Goal: Transaction & Acquisition: Purchase product/service

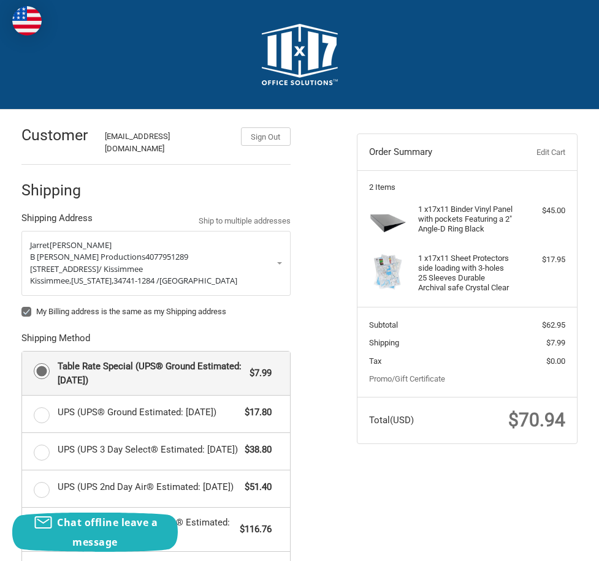
drag, startPoint x: 0, startPoint y: 0, endPoint x: 607, endPoint y: 263, distance: 661.8
click at [585, 263] on aside "Order Summary Edit Cart 2 Items 1 x 17x11 Binder Vinyl Panel with pockets Featu…" at bounding box center [467, 283] width 240 height 346
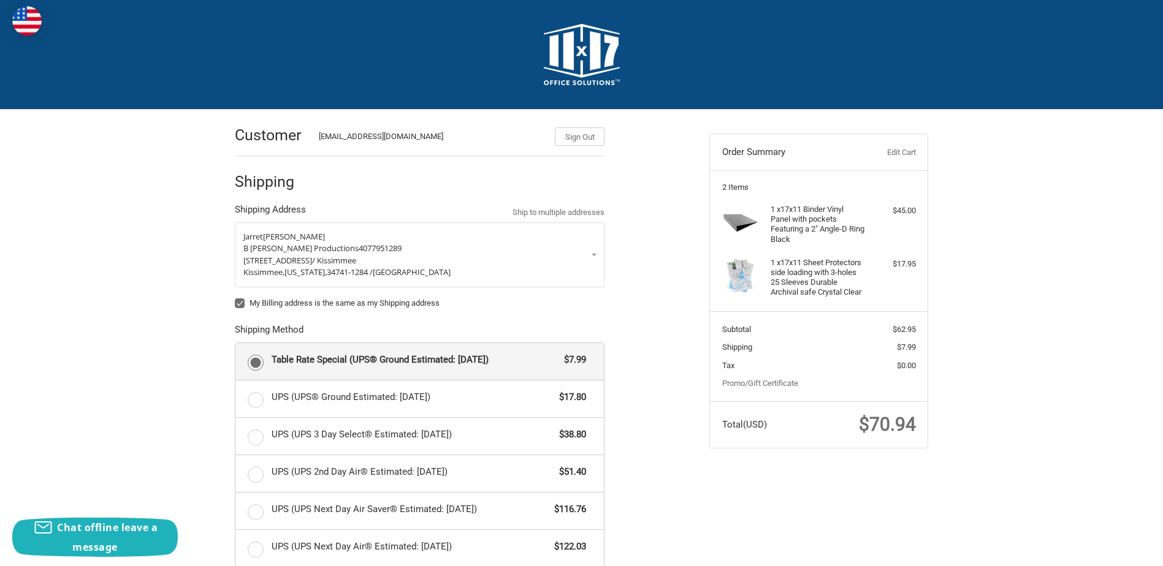
click at [243, 301] on label "My Billing address is the same as my Shipping address" at bounding box center [420, 303] width 370 height 10
click at [235, 298] on input "My Billing address is the same as my Shipping address" at bounding box center [235, 297] width 1 height 1
checkbox input "false"
click at [291, 236] on p "[PERSON_NAME]" at bounding box center [419, 237] width 352 height 12
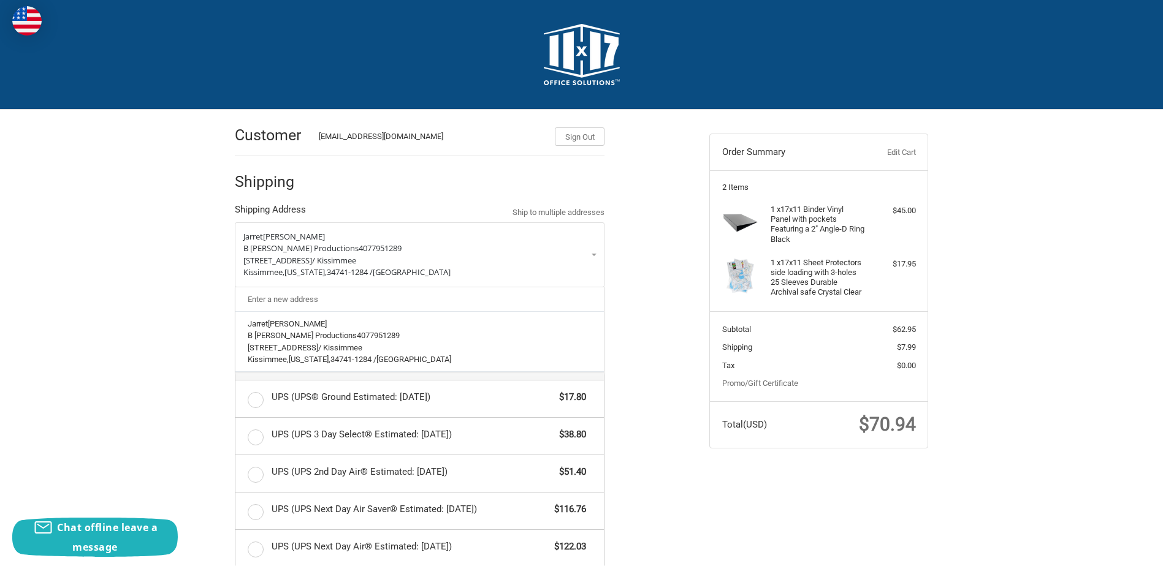
click at [300, 301] on link "Enter a new address" at bounding box center [419, 299] width 357 height 24
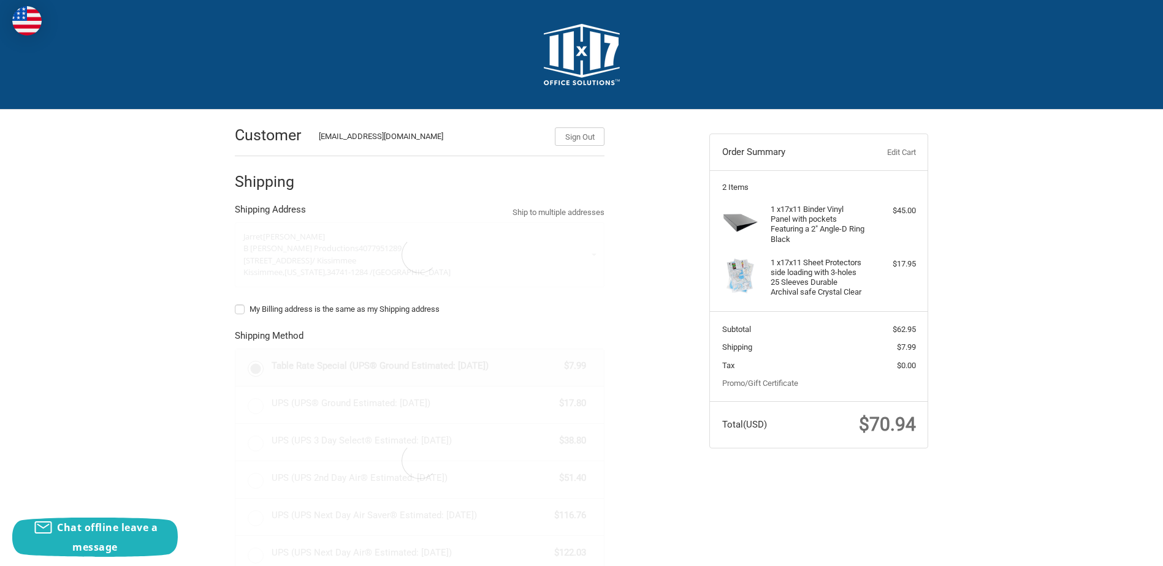
select select "US"
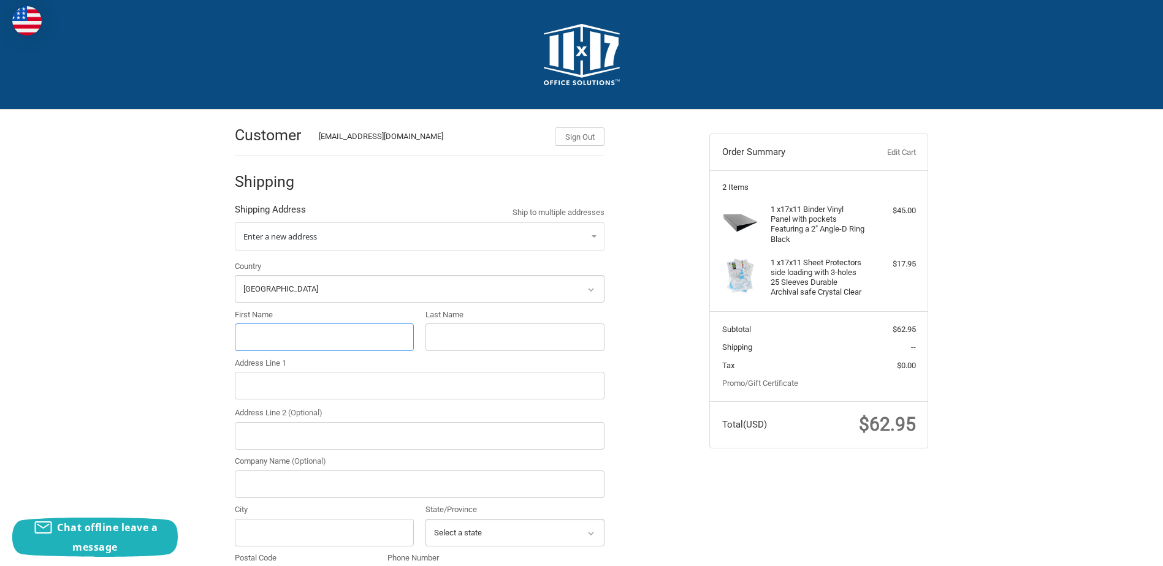
click at [302, 331] on input "First Name" at bounding box center [324, 338] width 179 height 28
type input "Jarret"
type input "[PERSON_NAME]"
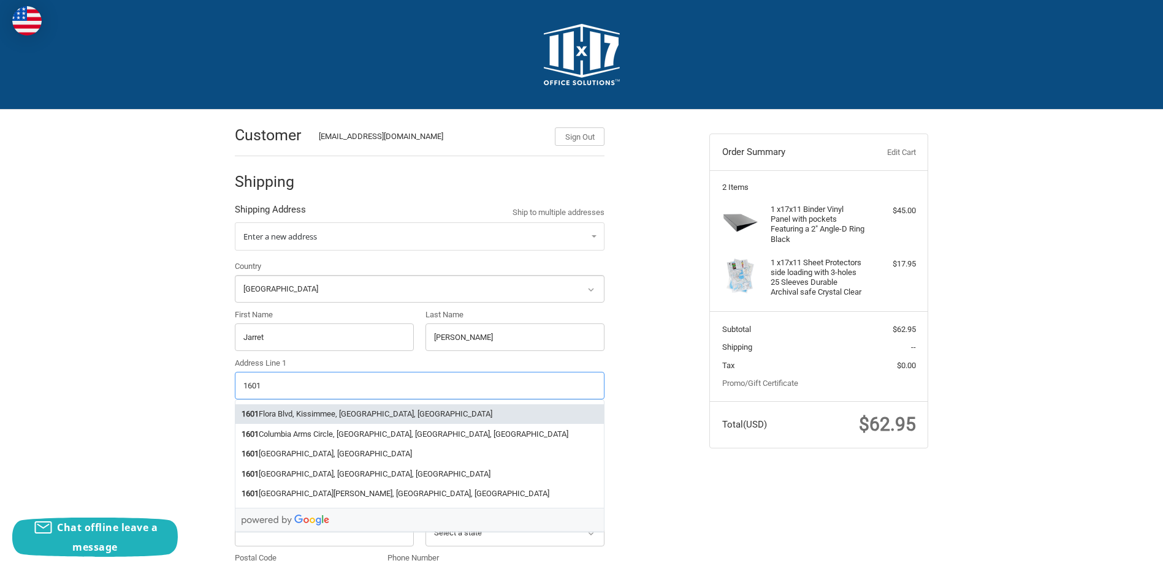
click at [298, 421] on li "[STREET_ADDRESS]" at bounding box center [419, 414] width 368 height 20
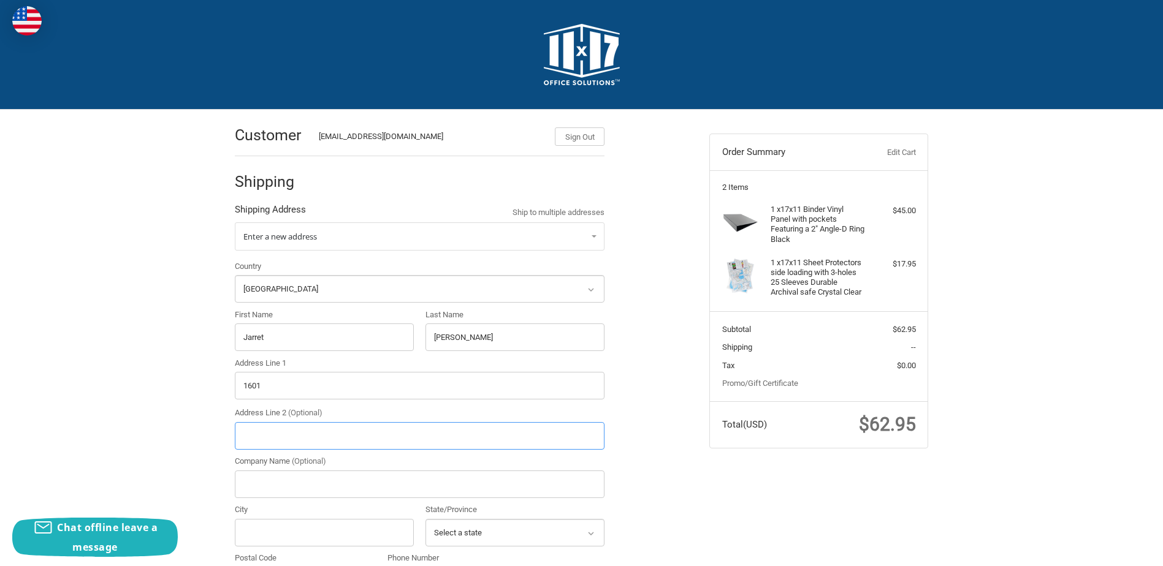
type input "[STREET_ADDRESS]"
type input "Kissimmee"
select select "FL"
type input "34741"
click at [180, 398] on div "Customer [EMAIL_ADDRESS][DOMAIN_NAME] Sign Out Shipping Shipping Address Ship t…" at bounding box center [581, 543] width 1163 height 867
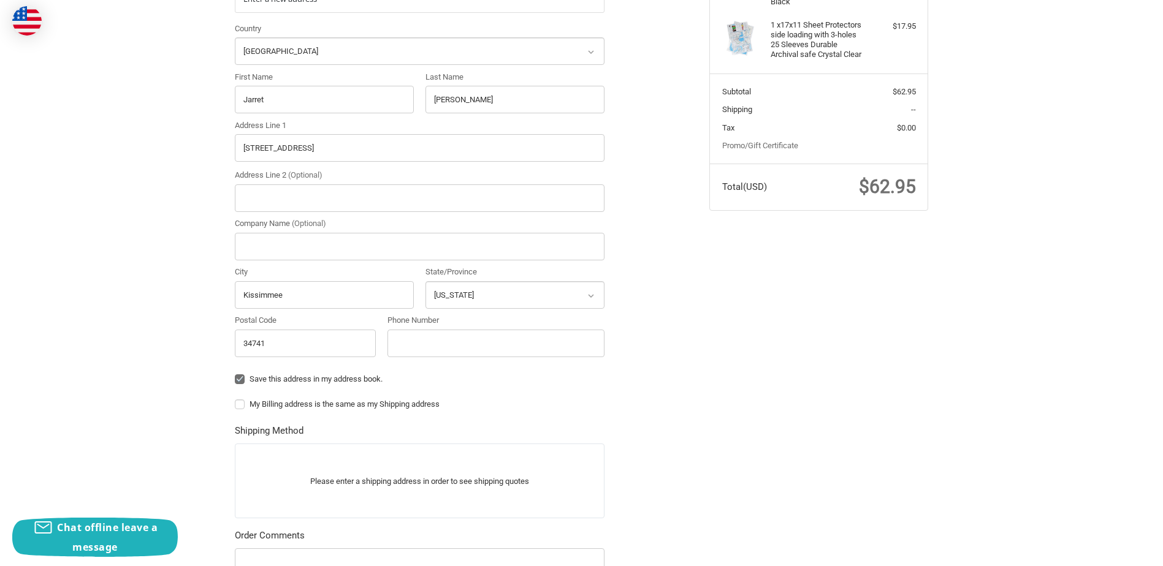
scroll to position [245, 0]
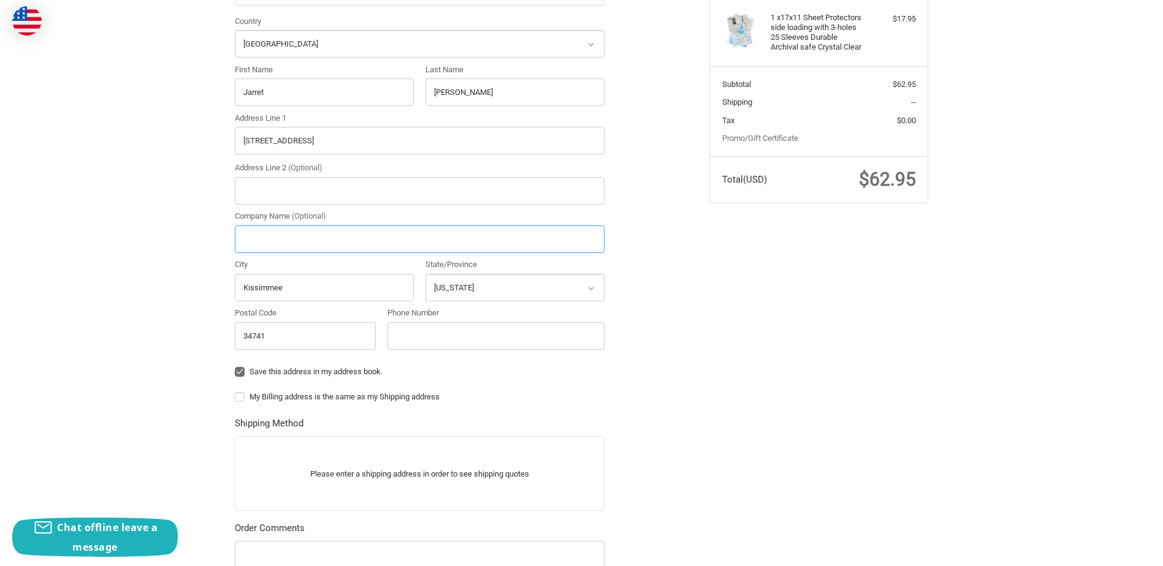
click at [332, 244] on input "Company Name (Optional)" at bounding box center [420, 240] width 370 height 28
type input "B [PERSON_NAME] Productions"
type input "Kissimmee"
type input "14077951289"
click at [395, 335] on input "14077951289" at bounding box center [495, 336] width 217 height 28
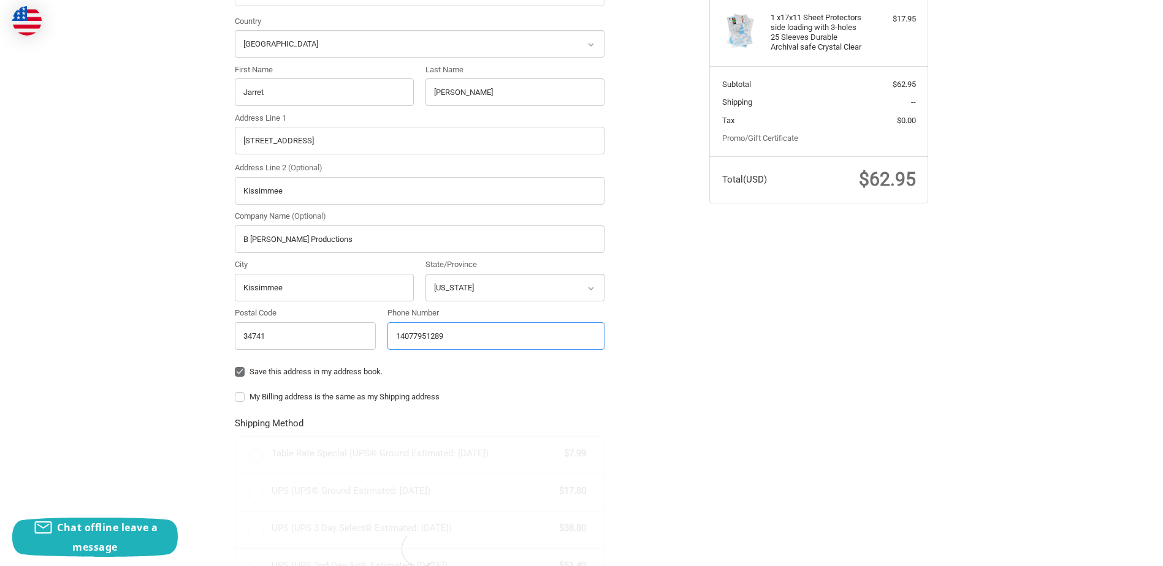
radio input "true"
type input "4077951289"
click at [197, 316] on div "Customer [EMAIL_ADDRESS][DOMAIN_NAME] Sign Out Shipping Shipping Address Ship t…" at bounding box center [581, 373] width 1163 height 1017
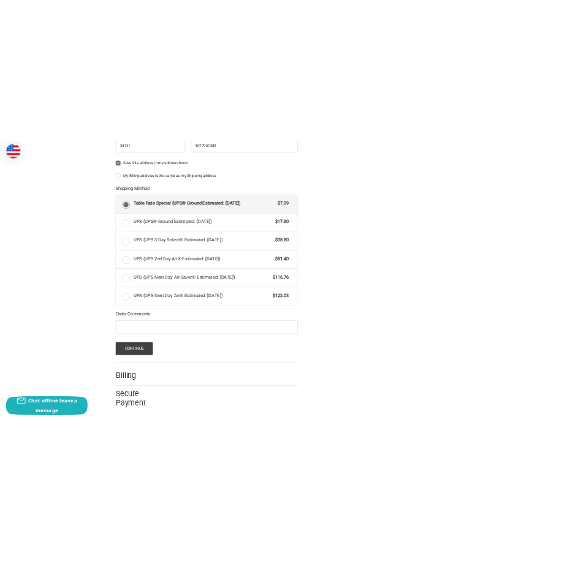
scroll to position [573, 0]
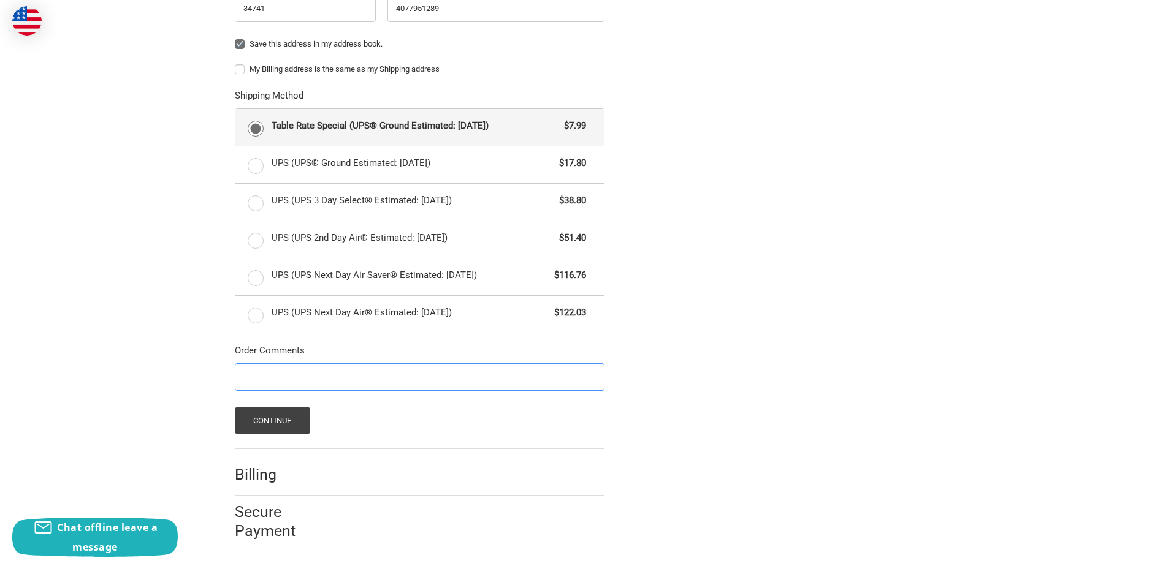
click at [304, 378] on input "Order Comments" at bounding box center [420, 377] width 370 height 28
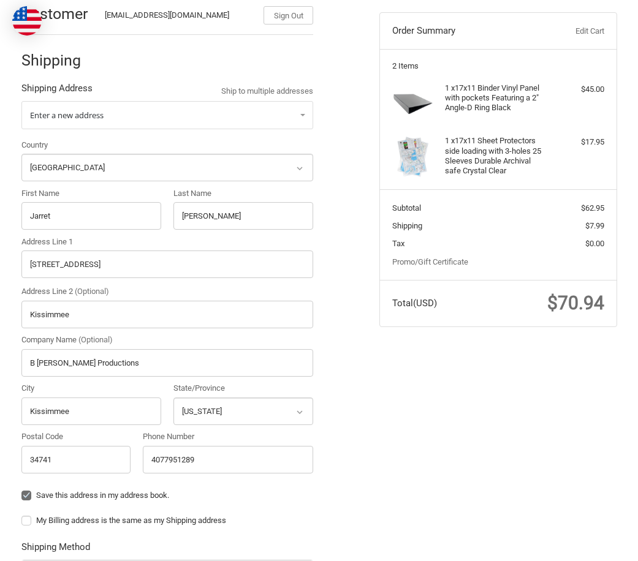
scroll to position [123, 0]
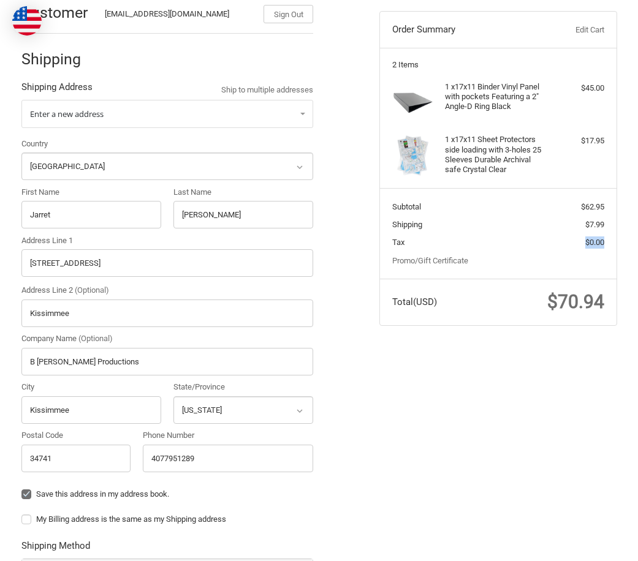
click at [598, 249] on html "Checkout Customer [EMAIL_ADDRESS][DOMAIN_NAME] Sign Out Shipping Shipping Addre…" at bounding box center [319, 453] width 638 height 1153
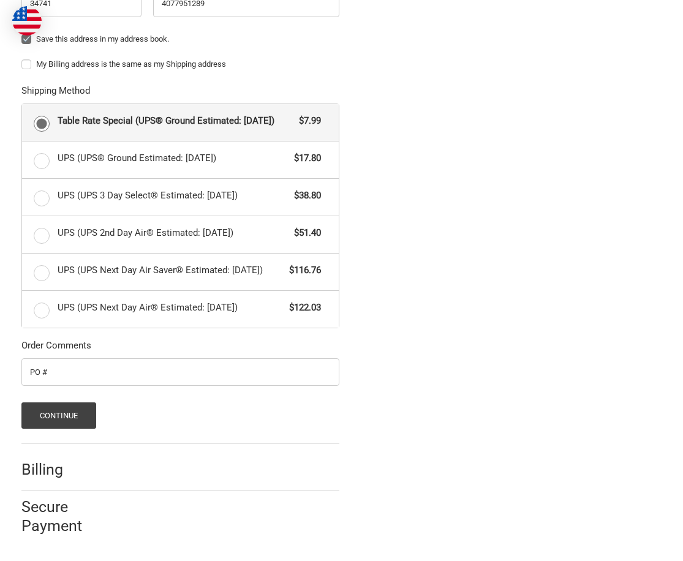
scroll to position [585, 0]
click at [132, 376] on input "PO #" at bounding box center [180, 372] width 319 height 28
click at [99, 379] on input "PO #" at bounding box center [180, 372] width 319 height 28
paste input "#1289022250080"
click at [44, 373] on input "PO ##1289022250080" at bounding box center [180, 372] width 319 height 28
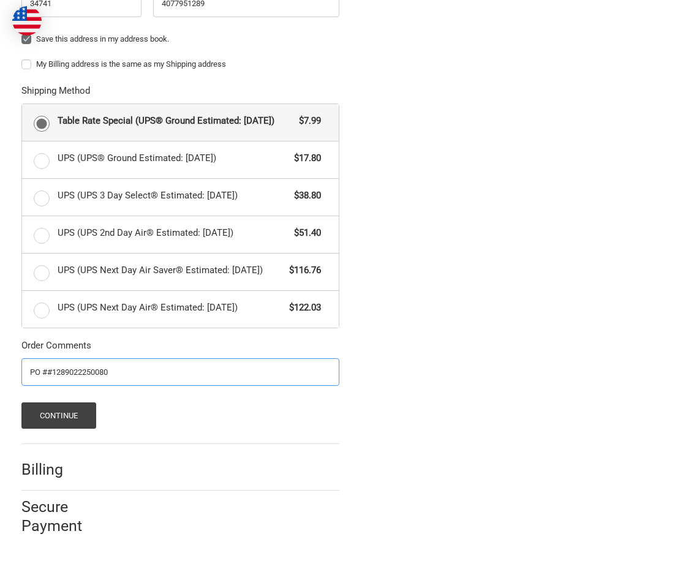
click at [48, 373] on input "PO ##1289022250080" at bounding box center [180, 372] width 319 height 28
type input "PO #1289022250080"
click at [51, 418] on button "Continue" at bounding box center [58, 416] width 75 height 26
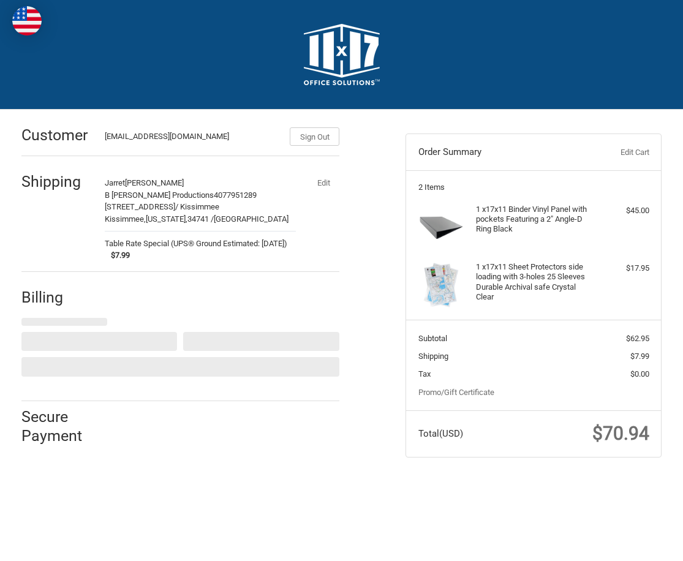
scroll to position [0, 0]
select select "US"
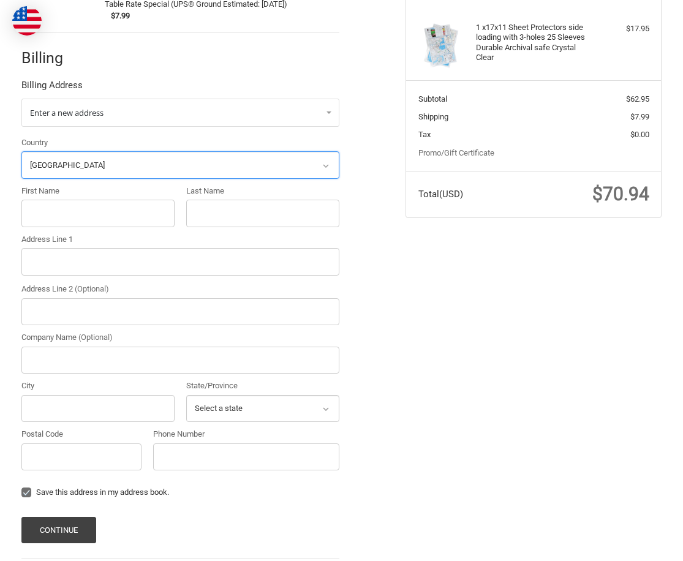
scroll to position [245, 0]
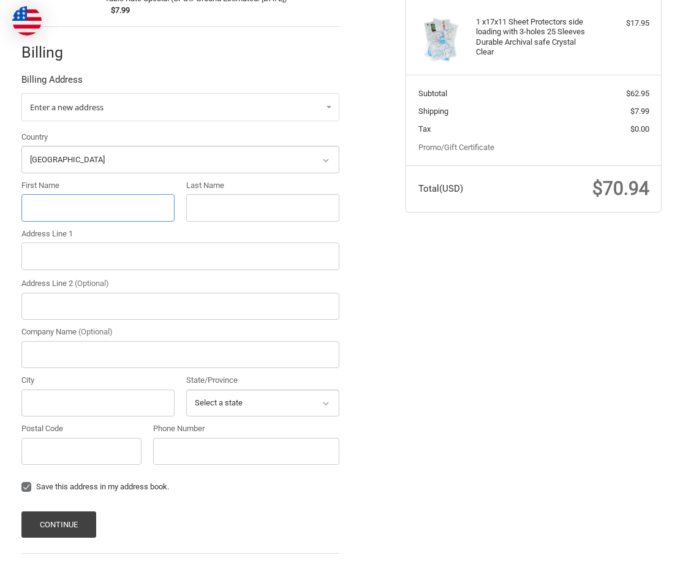
click at [49, 222] on input "First Name" at bounding box center [97, 208] width 153 height 28
drag, startPoint x: 69, startPoint y: 214, endPoint x: 2, endPoint y: 211, distance: 66.8
click at [11, 214] on div "Customer [EMAIL_ADDRESS][DOMAIN_NAME] Sign Out Shipping [PERSON_NAME] B [PERSON…" at bounding box center [341, 238] width 683 height 747
type input "[PERSON_NAME]"
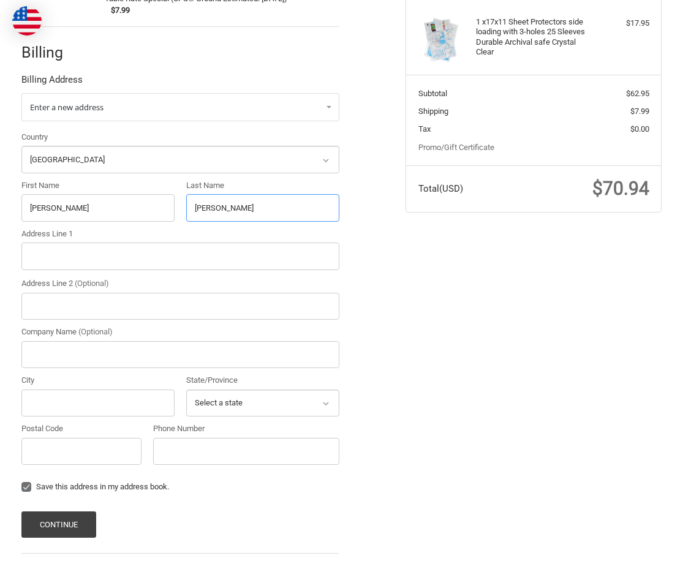
type input "[PERSON_NAME]"
click at [241, 216] on input "[PERSON_NAME]" at bounding box center [262, 208] width 153 height 28
click at [77, 222] on input "[PERSON_NAME]" at bounding box center [97, 208] width 153 height 28
click at [239, 210] on input "[PERSON_NAME]" at bounding box center [262, 208] width 153 height 28
click at [57, 260] on input "Address Line 1" at bounding box center [180, 257] width 319 height 28
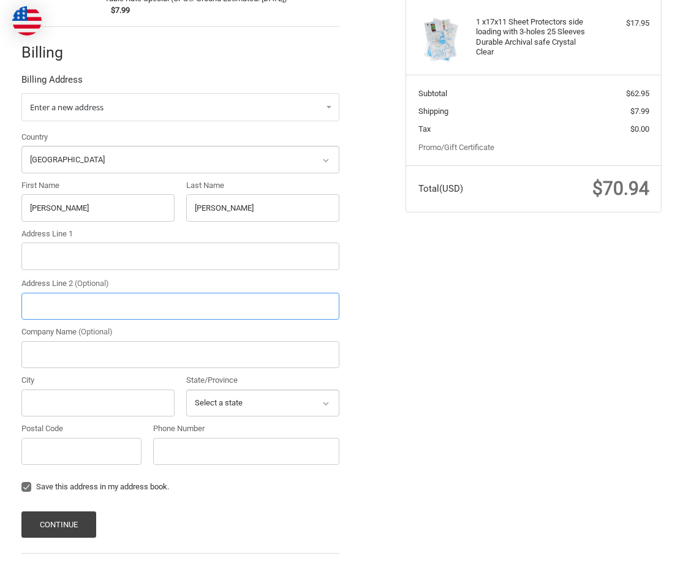
click at [48, 320] on input "Address Line 2 (Optional)" at bounding box center [180, 307] width 319 height 28
click at [21, 369] on input "Company Name (Optional)" at bounding box center [180, 355] width 319 height 28
type input "B [PERSON_NAME] Productions"
type input "Orlando"
select select "FL"
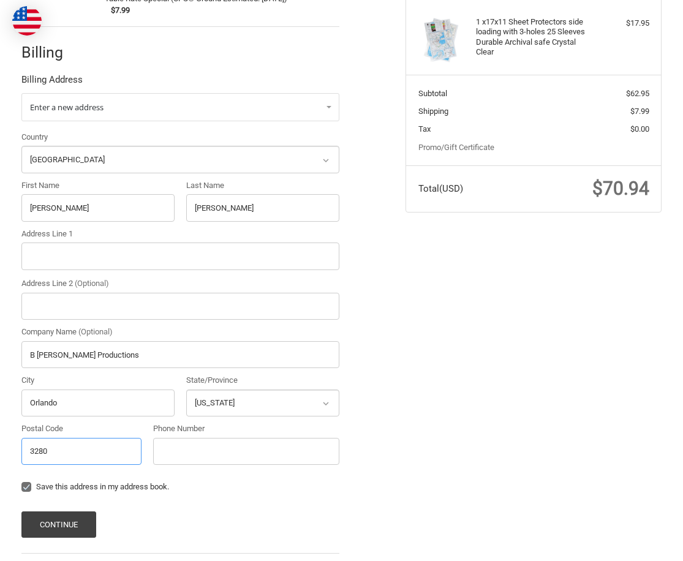
type input "32801"
type input "[STREET_ADDRESS]"
type input "14077951289"
type input "34741"
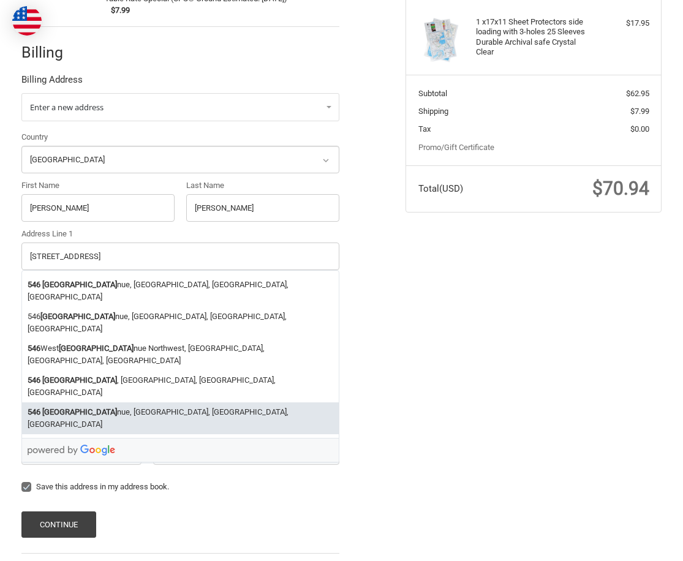
click at [447, 377] on div "Customer [EMAIL_ADDRESS][DOMAIN_NAME] Sign Out Shipping [PERSON_NAME] B [PERSON…" at bounding box center [341, 238] width 683 height 747
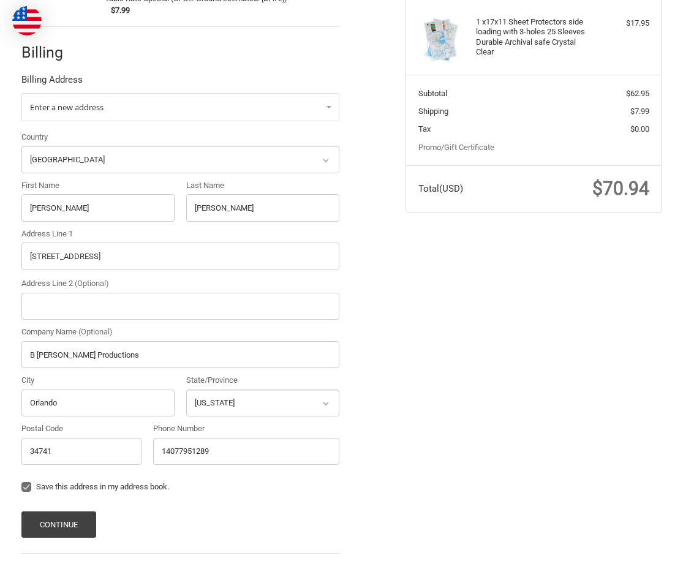
click at [216, 289] on label "Address Line 2 (Optional)" at bounding box center [180, 284] width 319 height 12
click at [216, 293] on input "Address Line 2 (Optional)" at bounding box center [180, 307] width 319 height 28
click at [213, 270] on input "[STREET_ADDRESS]" at bounding box center [180, 257] width 319 height 28
click at [428, 423] on div "Customer [EMAIL_ADDRESS][DOMAIN_NAME] Sign Out Shipping [PERSON_NAME] B [PERSON…" at bounding box center [341, 238] width 683 height 747
drag, startPoint x: 168, startPoint y: 461, endPoint x: 157, endPoint y: 460, distance: 10.6
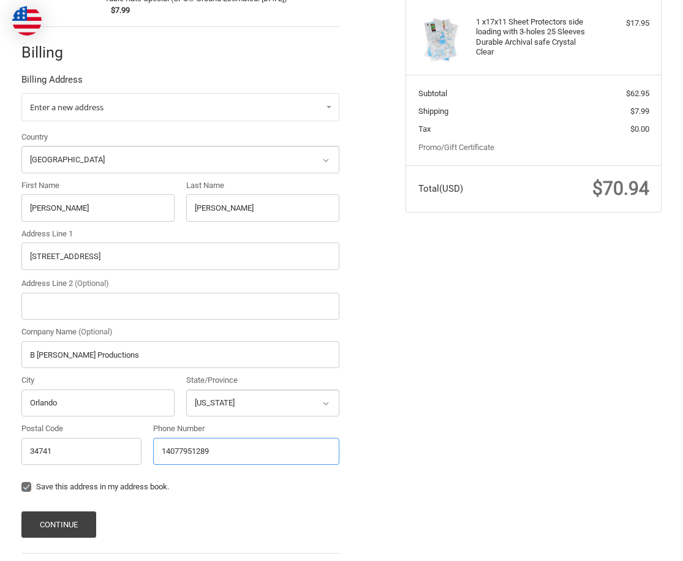
click at [157, 460] on input "14077951289" at bounding box center [246, 452] width 186 height 28
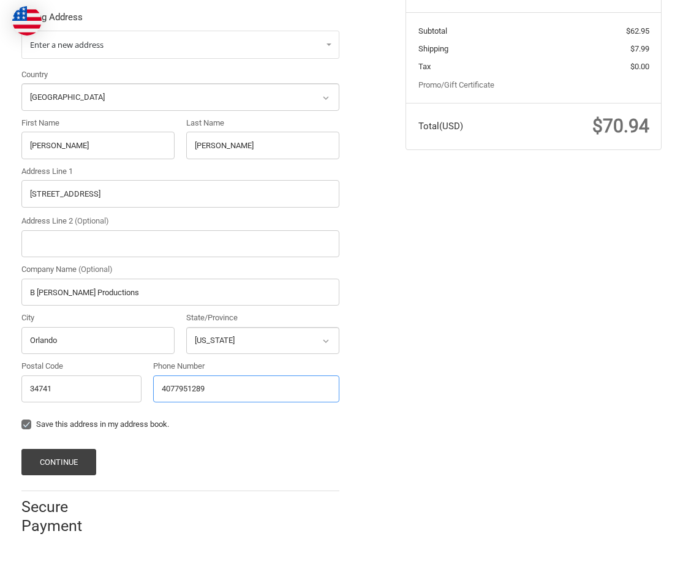
scroll to position [319, 0]
type input "4077951289"
click at [74, 466] on button "Continue" at bounding box center [58, 462] width 75 height 26
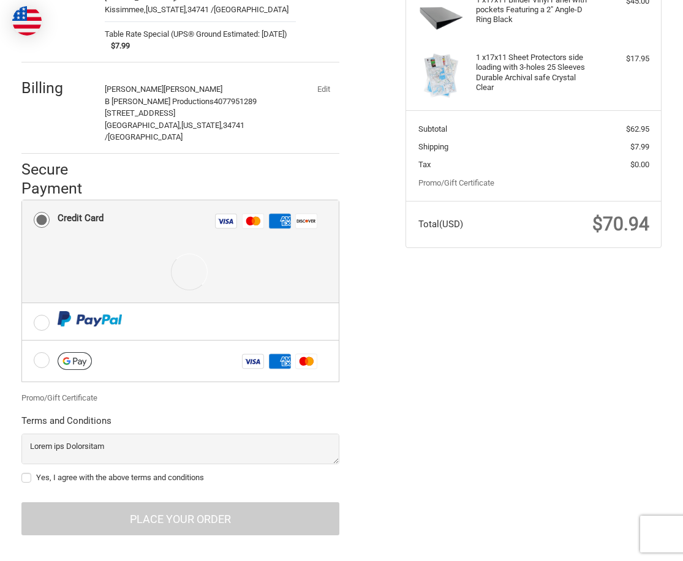
scroll to position [224, 0]
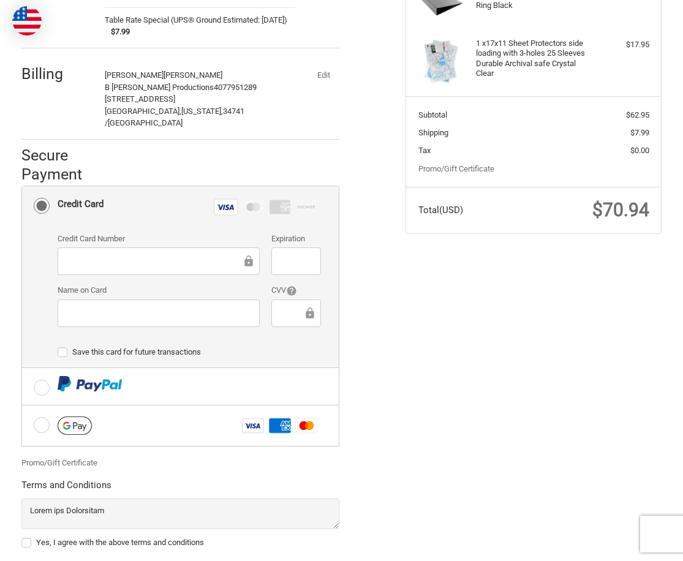
click at [335, 284] on li "Credit Card Visa Master Amex Discover Credit card Credit Card Number Expiration…" at bounding box center [180, 276] width 317 height 181
click at [64, 355] on label "Save this card for future transactions" at bounding box center [190, 352] width 264 height 10
click at [58, 347] on input "Save this card for future transactions" at bounding box center [58, 346] width 1 height 1
checkbox input "true"
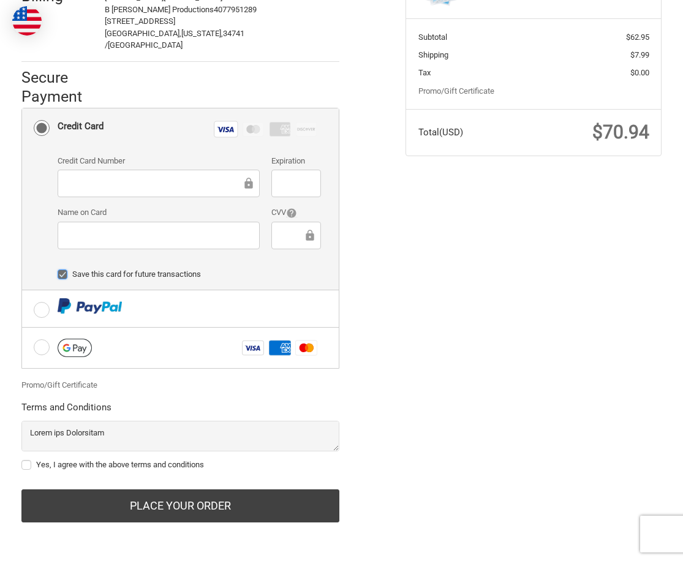
scroll to position [302, 0]
click at [27, 469] on label "Yes, I agree with the above terms and conditions" at bounding box center [180, 465] width 319 height 10
click at [22, 460] on input "Yes, I agree with the above terms and conditions" at bounding box center [21, 459] width 1 height 1
checkbox input "true"
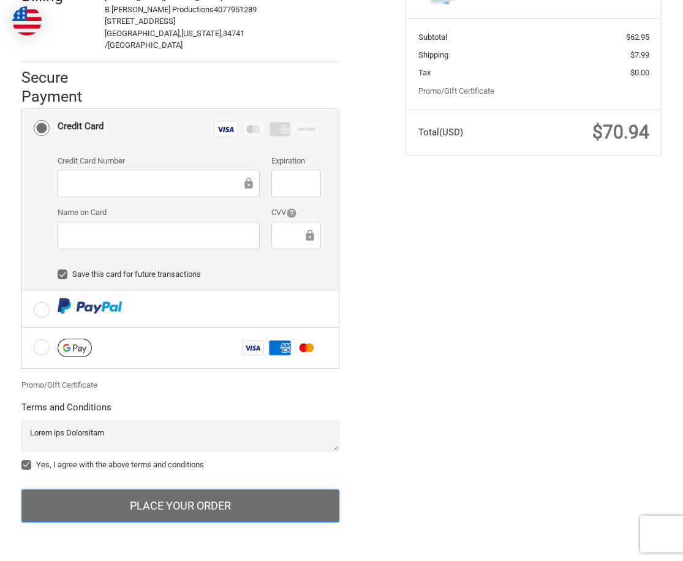
click at [194, 512] on button "Place Your Order" at bounding box center [180, 506] width 319 height 33
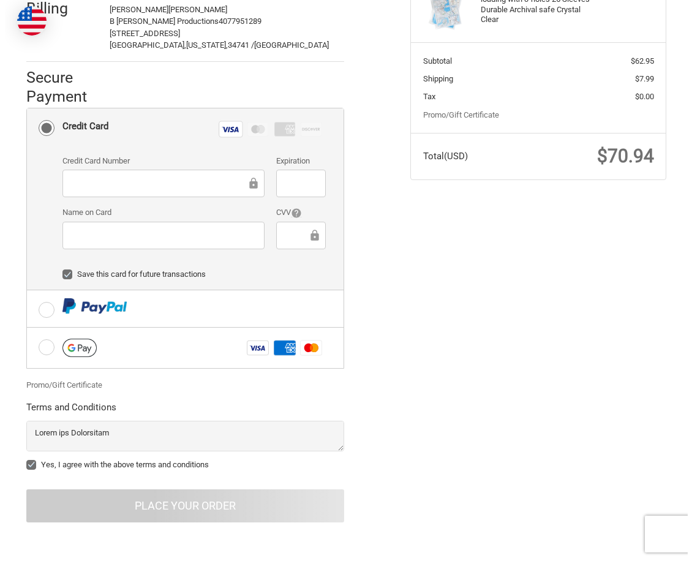
scroll to position [0, 0]
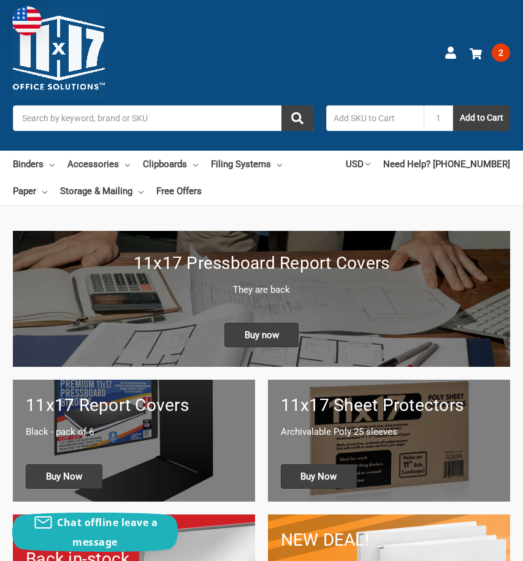
click at [89, 58] on img at bounding box center [59, 53] width 92 height 92
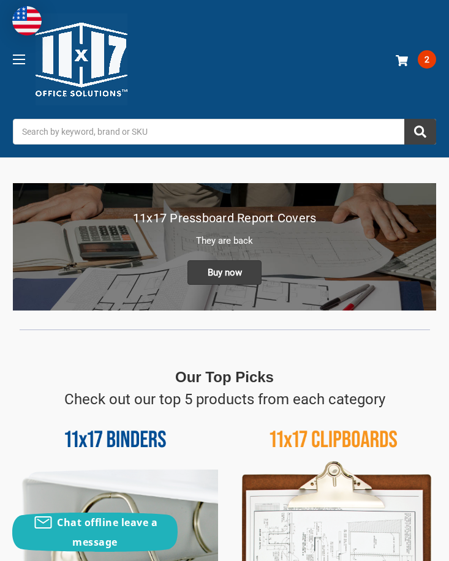
click at [399, 60] on use at bounding box center [402, 60] width 12 height 11
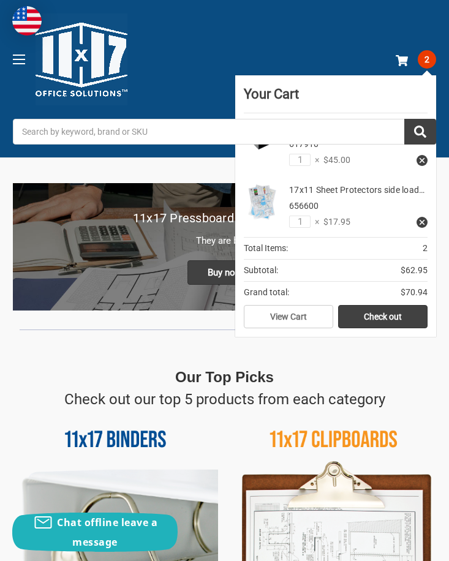
click at [347, 144] on input "Search" at bounding box center [224, 132] width 423 height 26
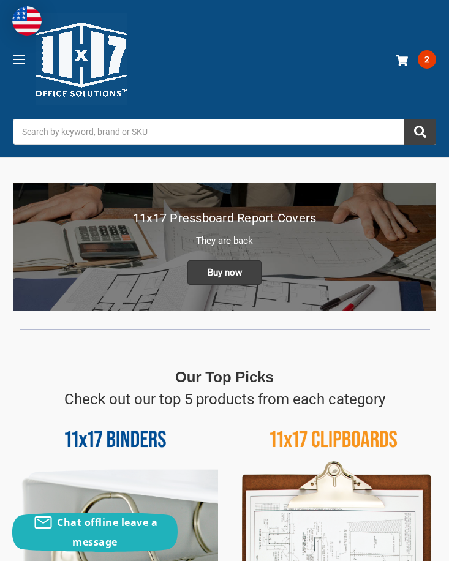
click at [404, 59] on use at bounding box center [402, 60] width 12 height 11
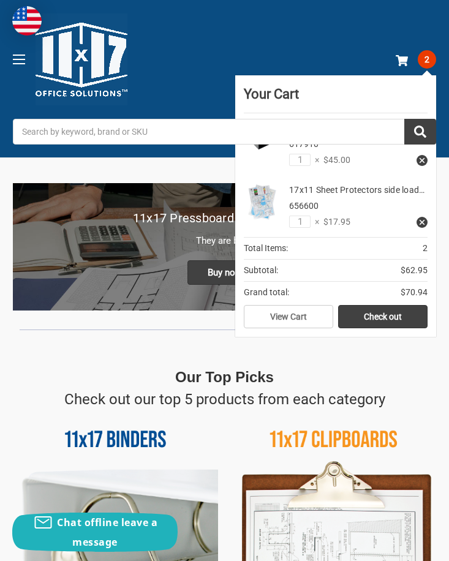
click at [333, 156] on span "$45.00" at bounding box center [334, 160] width 31 height 13
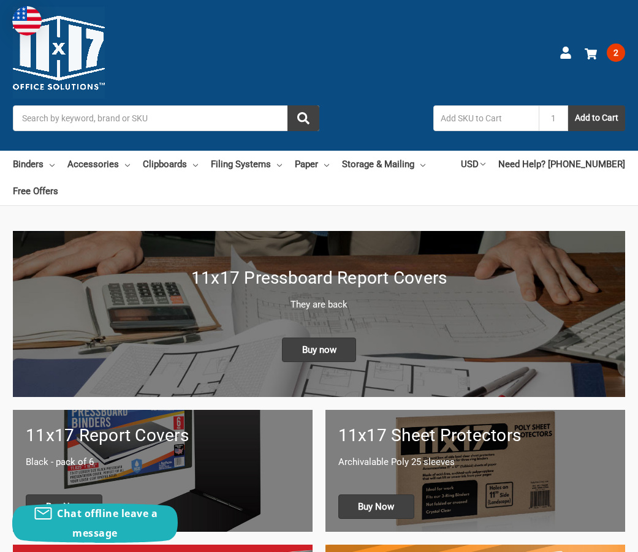
click at [522, 59] on icon at bounding box center [591, 54] width 12 height 12
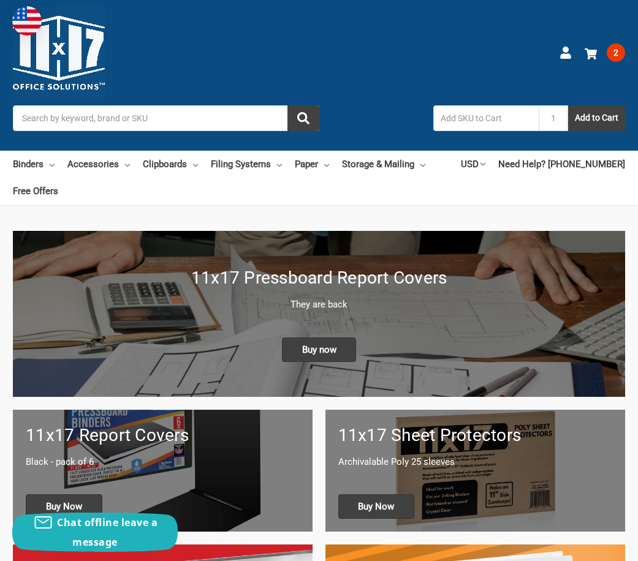
click at [522, 48] on icon at bounding box center [591, 54] width 12 height 12
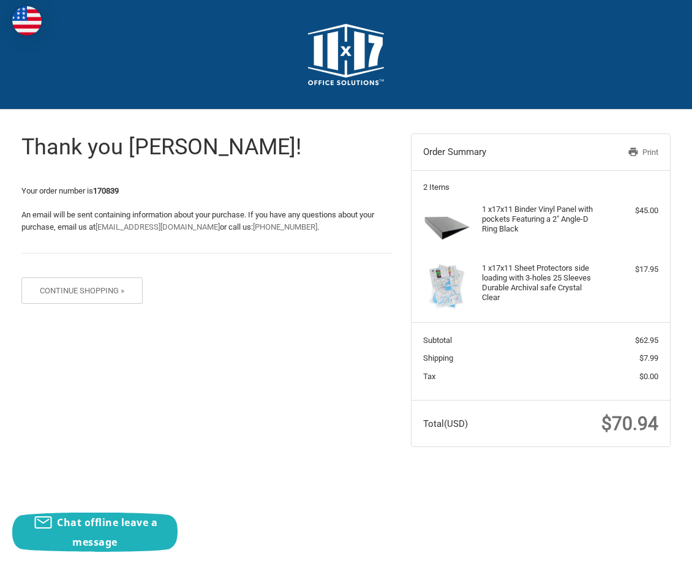
click at [651, 148] on link "Print" at bounding box center [620, 152] width 77 height 12
